Goal: Download file/media

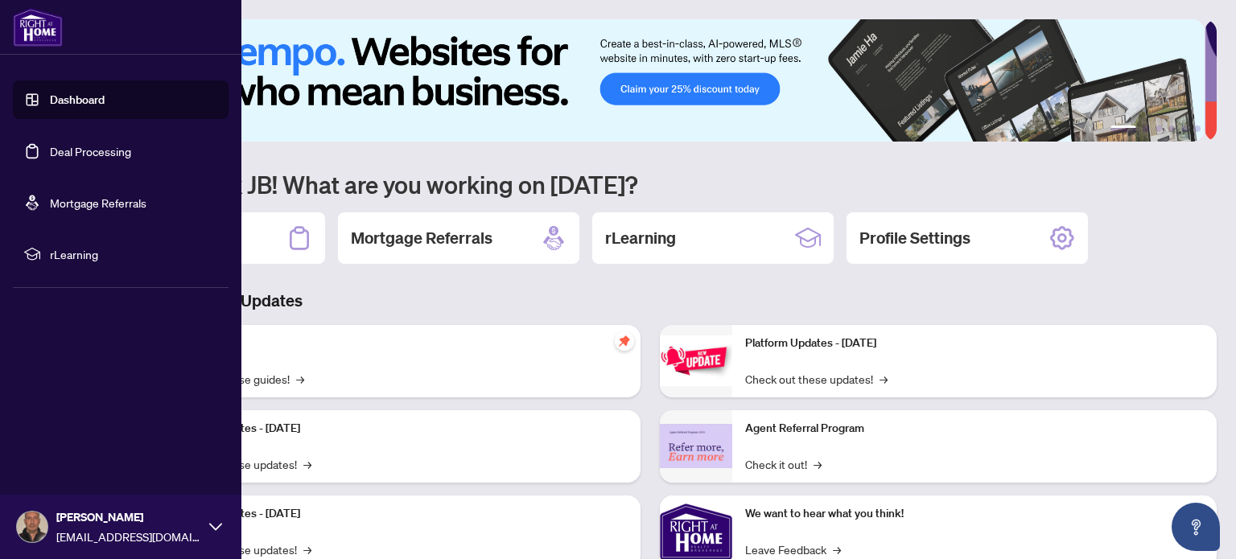
click at [53, 150] on link "Deal Processing" at bounding box center [90, 151] width 81 height 14
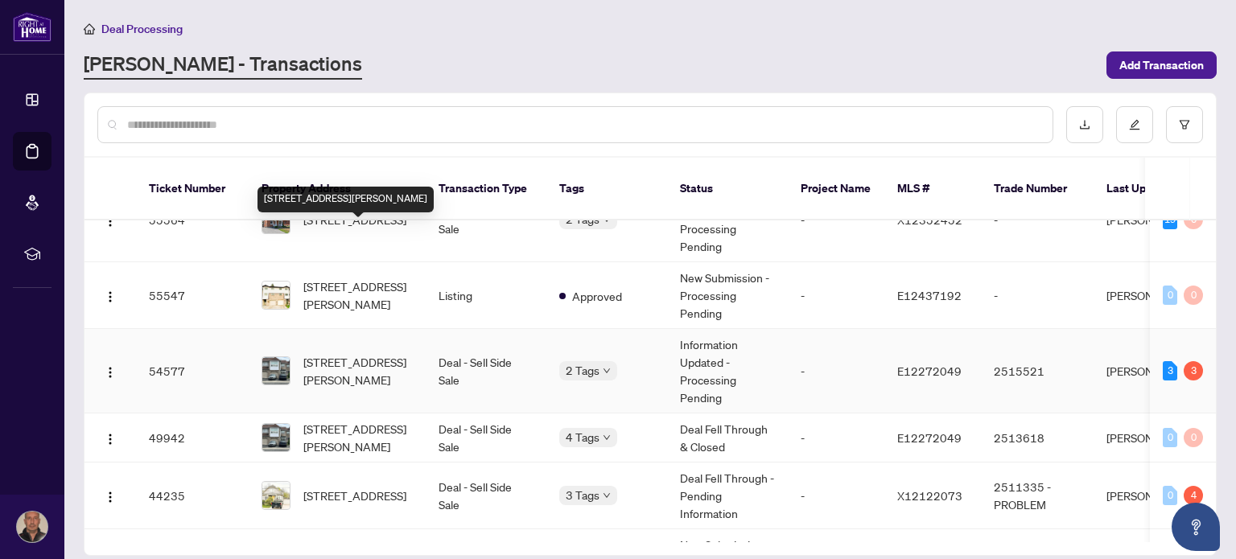
scroll to position [80, 0]
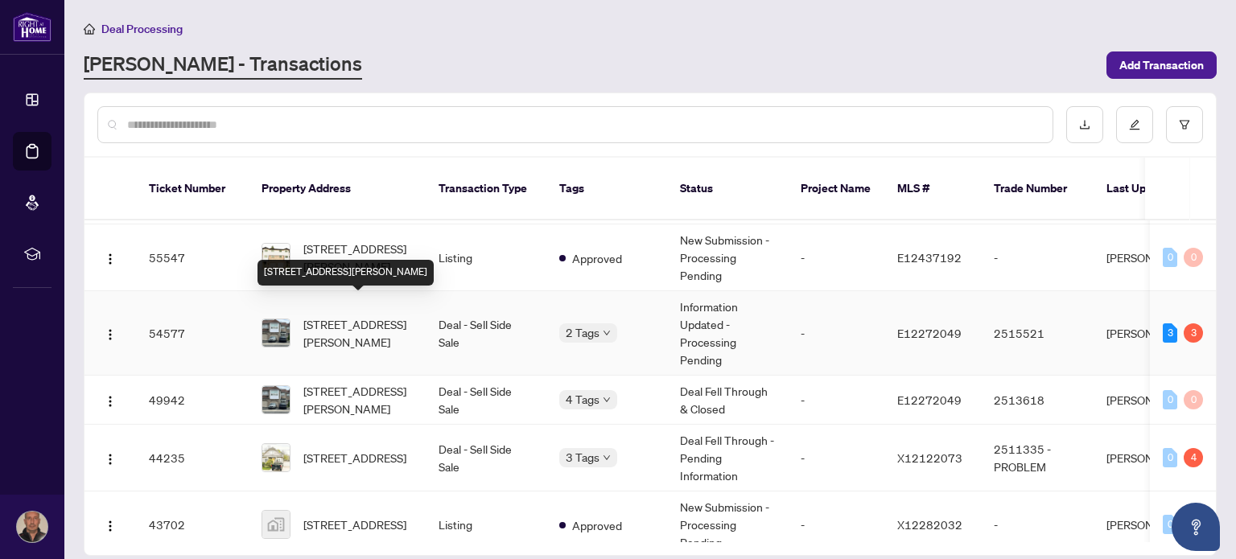
click at [364, 321] on span "[STREET_ADDRESS][PERSON_NAME]" at bounding box center [357, 333] width 109 height 35
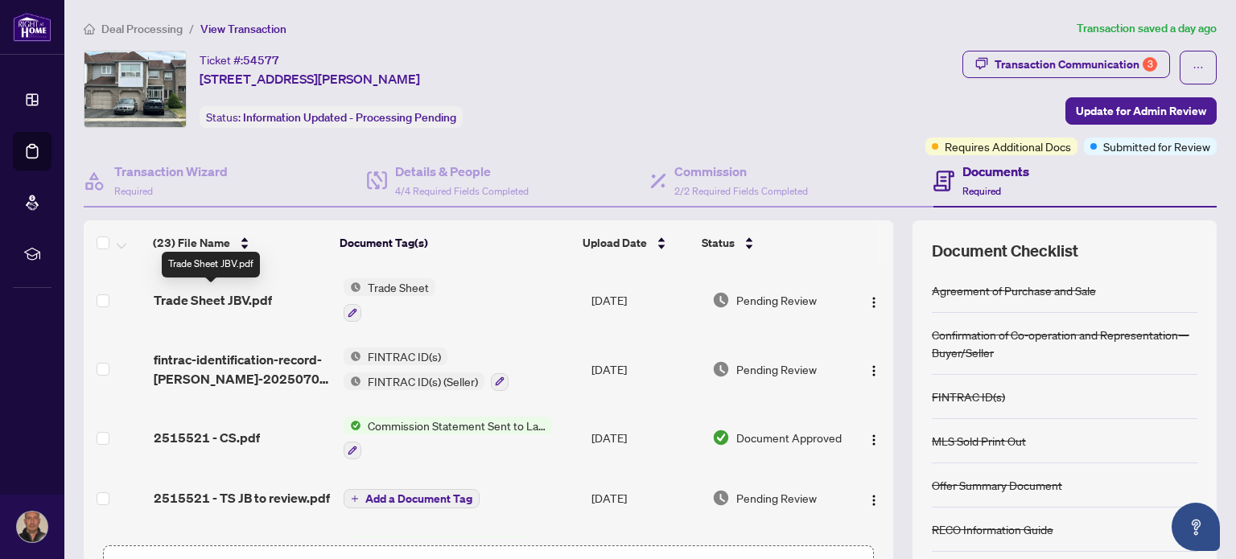
click at [234, 300] on span "Trade Sheet JBV.pdf" at bounding box center [213, 300] width 118 height 19
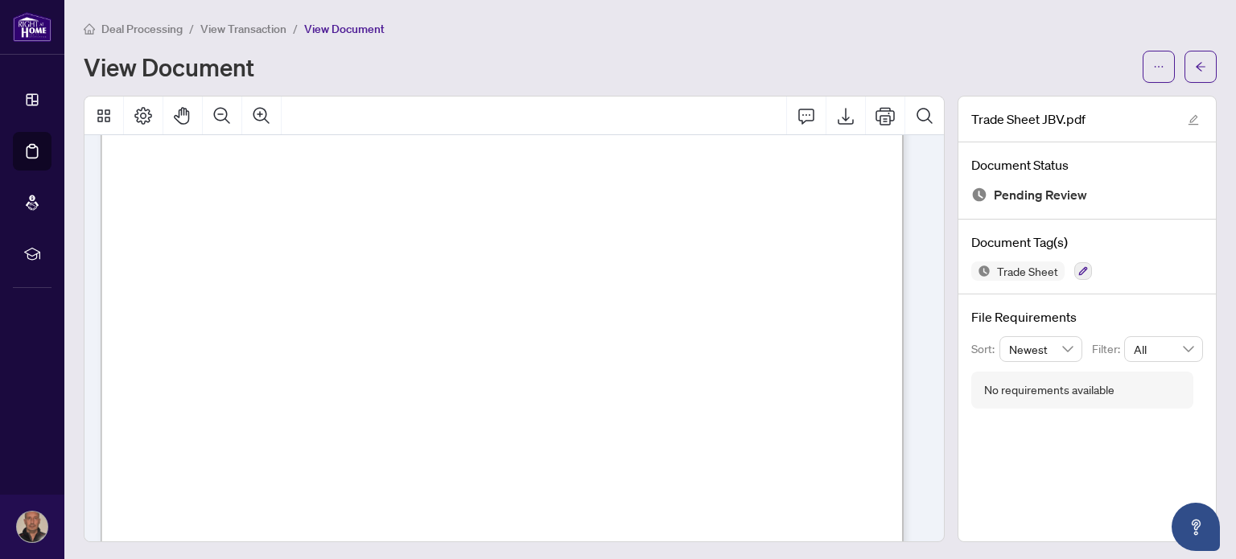
scroll to position [663, 0]
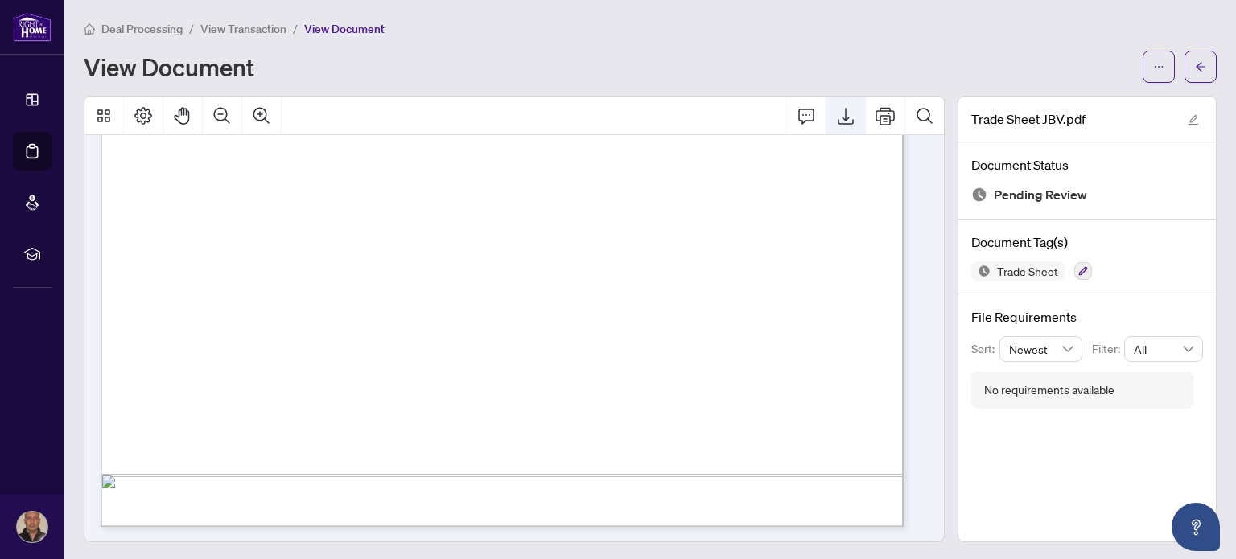
click at [836, 115] on icon "Export" at bounding box center [845, 115] width 19 height 19
